Goal: Information Seeking & Learning: Find specific fact

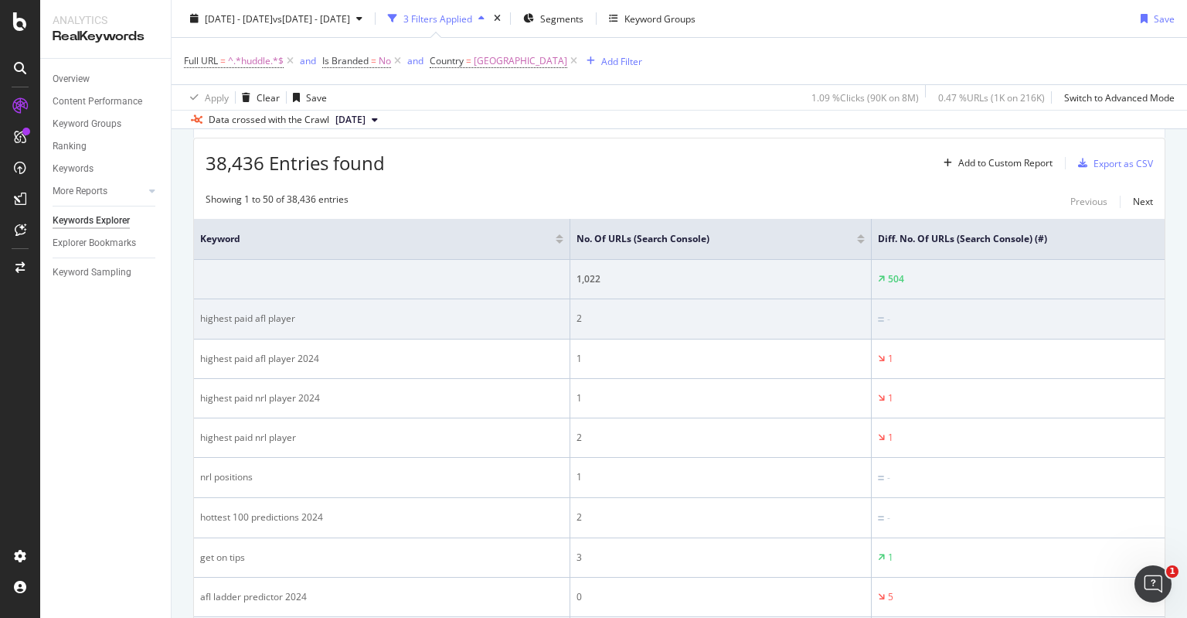
click at [281, 319] on div "highest paid afl player" at bounding box center [381, 318] width 363 height 14
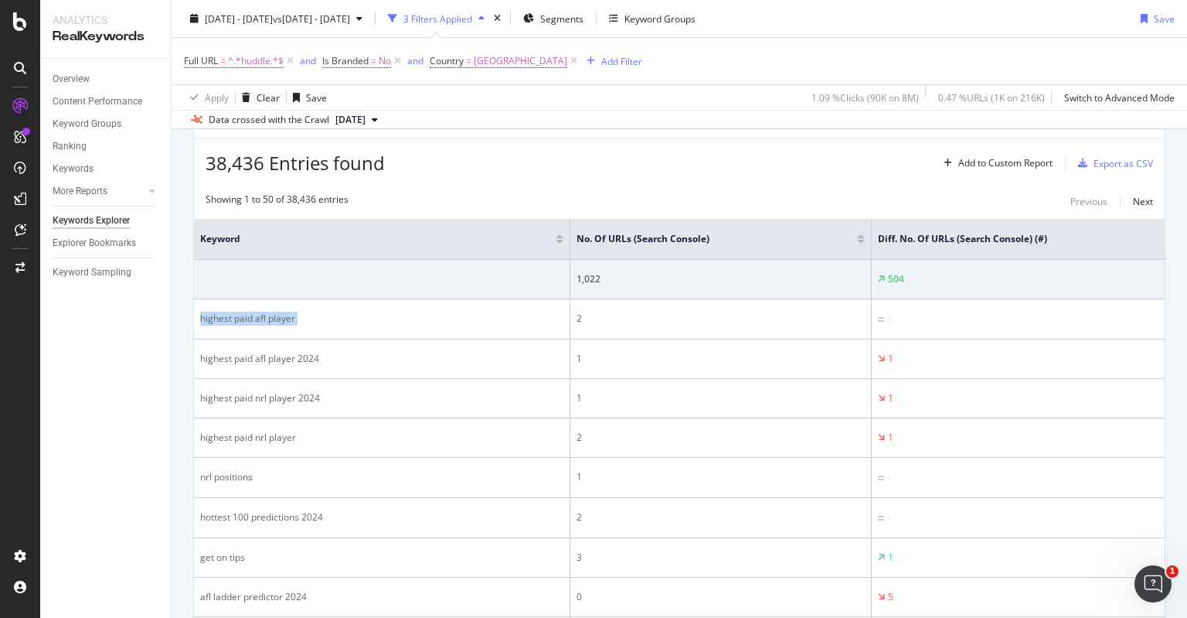
copy div "highest paid afl player"
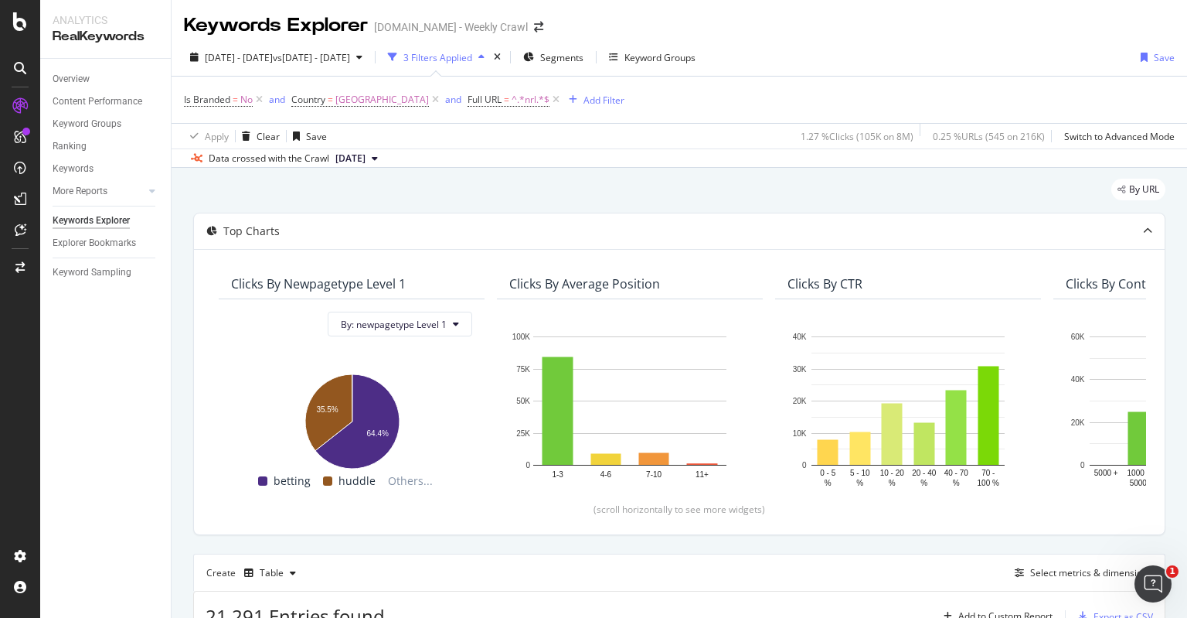
click at [512, 105] on span "^.*nrl.*$" at bounding box center [531, 100] width 38 height 22
click at [449, 196] on div "Cancel" at bounding box center [454, 195] width 29 height 13
click at [484, 198] on div "By URL" at bounding box center [679, 196] width 972 height 34
click at [485, 192] on div "By URL" at bounding box center [679, 196] width 972 height 34
